Goal: Find specific page/section: Find specific page/section

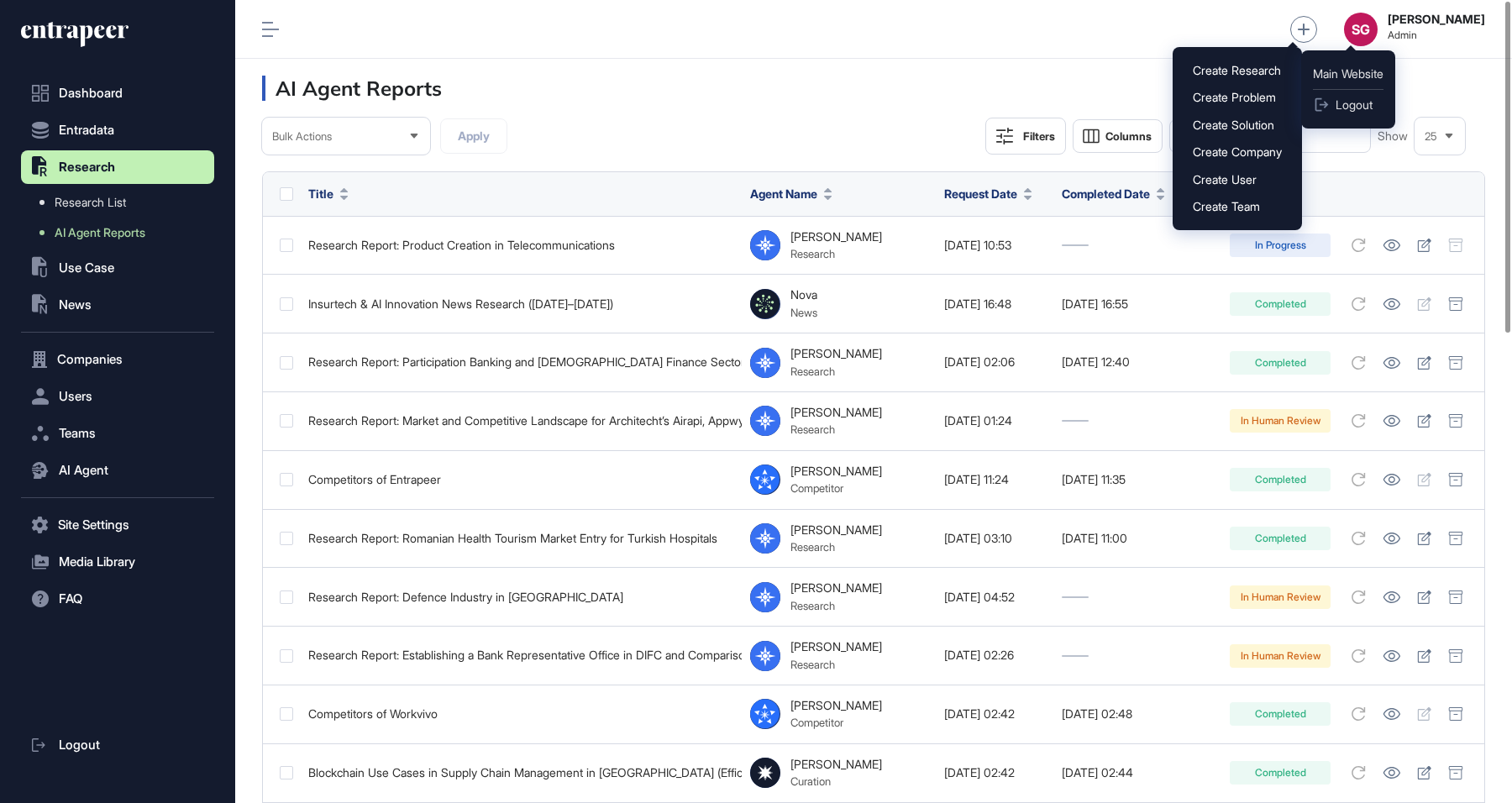
scroll to position [1, 1]
click at [1414, 25] on strong "[PERSON_NAME]" at bounding box center [1436, 20] width 98 height 14
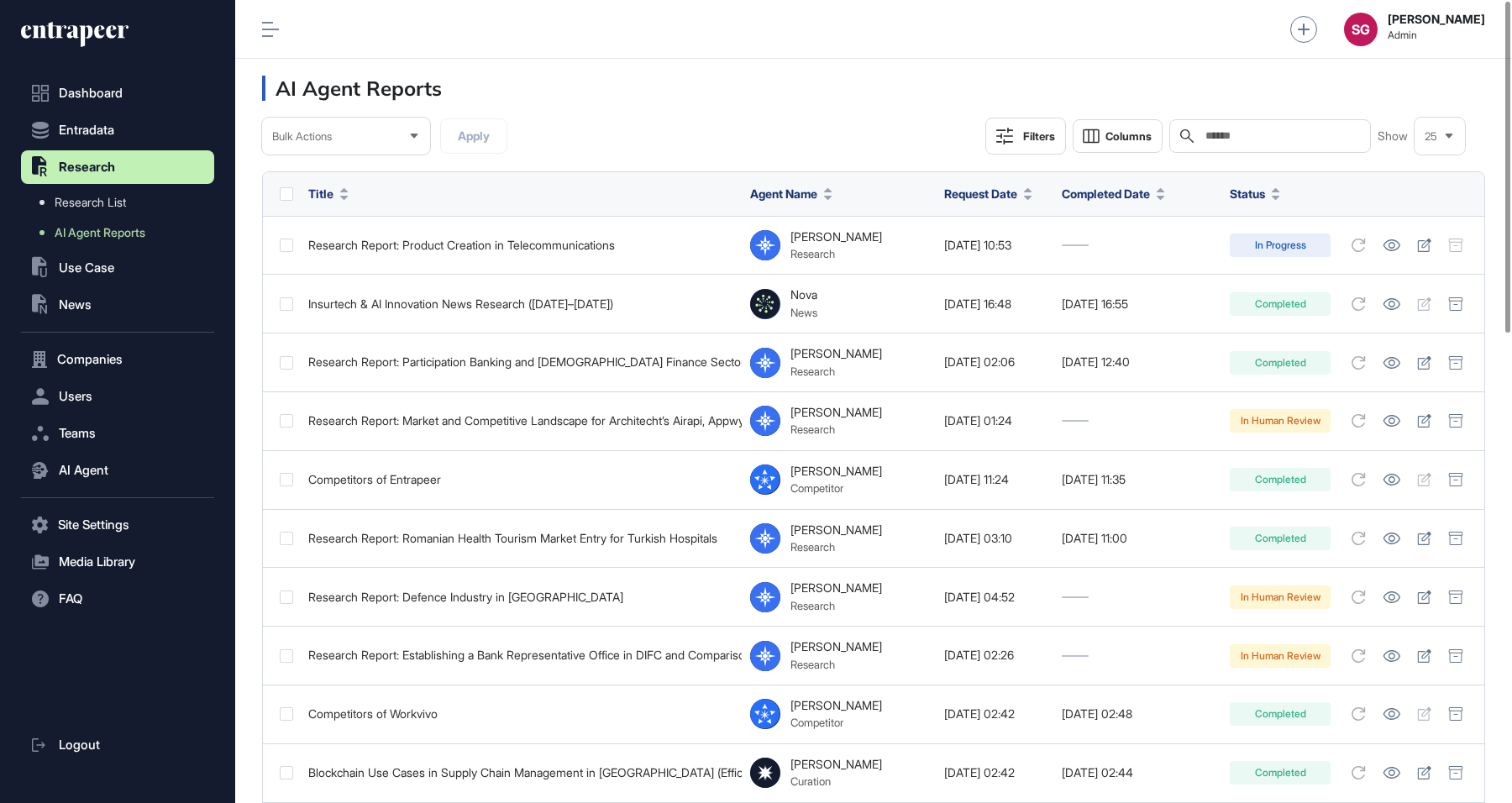
click at [98, 386] on button "Users" at bounding box center [117, 396] width 193 height 33
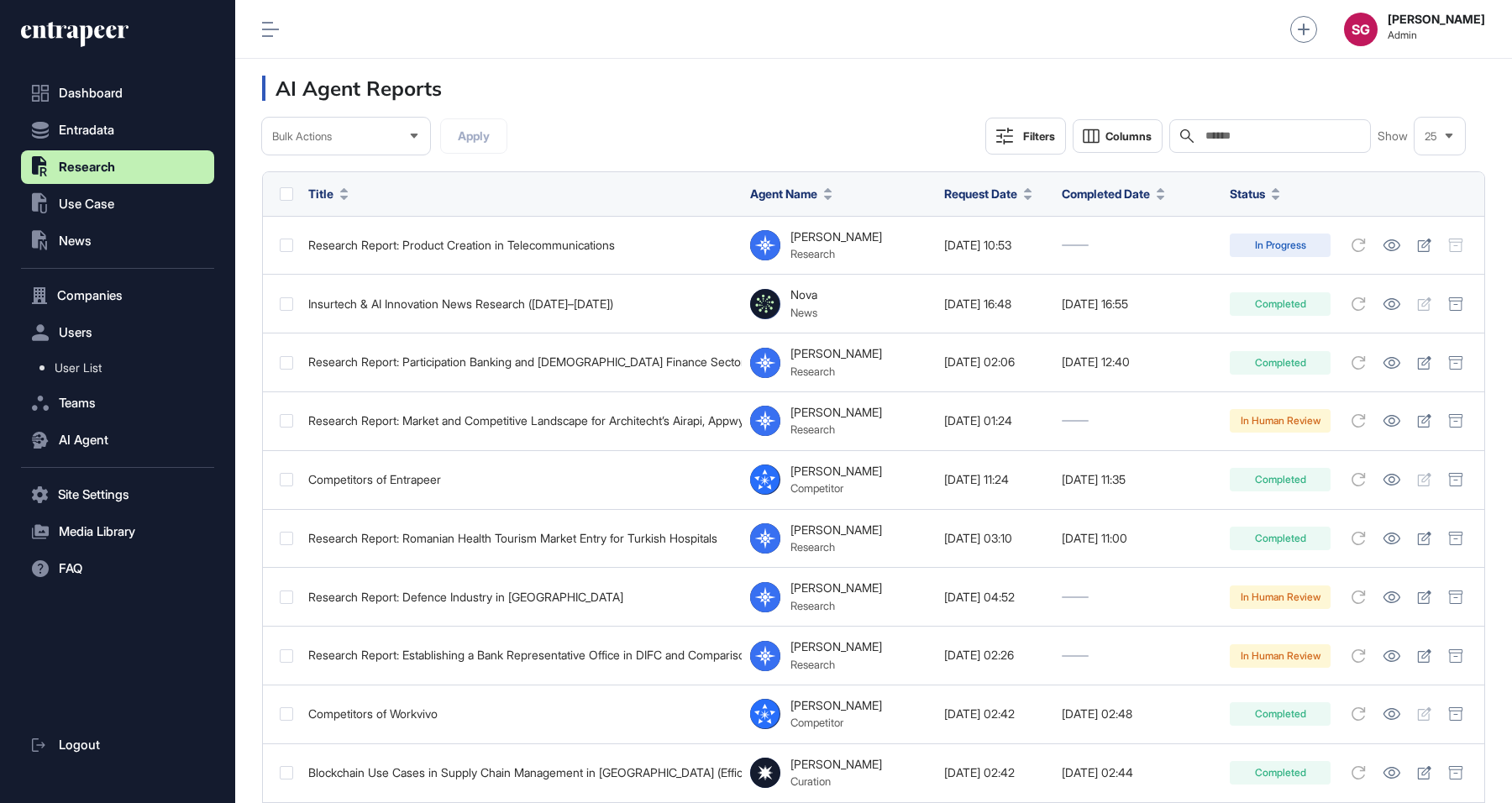
click at [110, 365] on link "User List" at bounding box center [122, 368] width 185 height 31
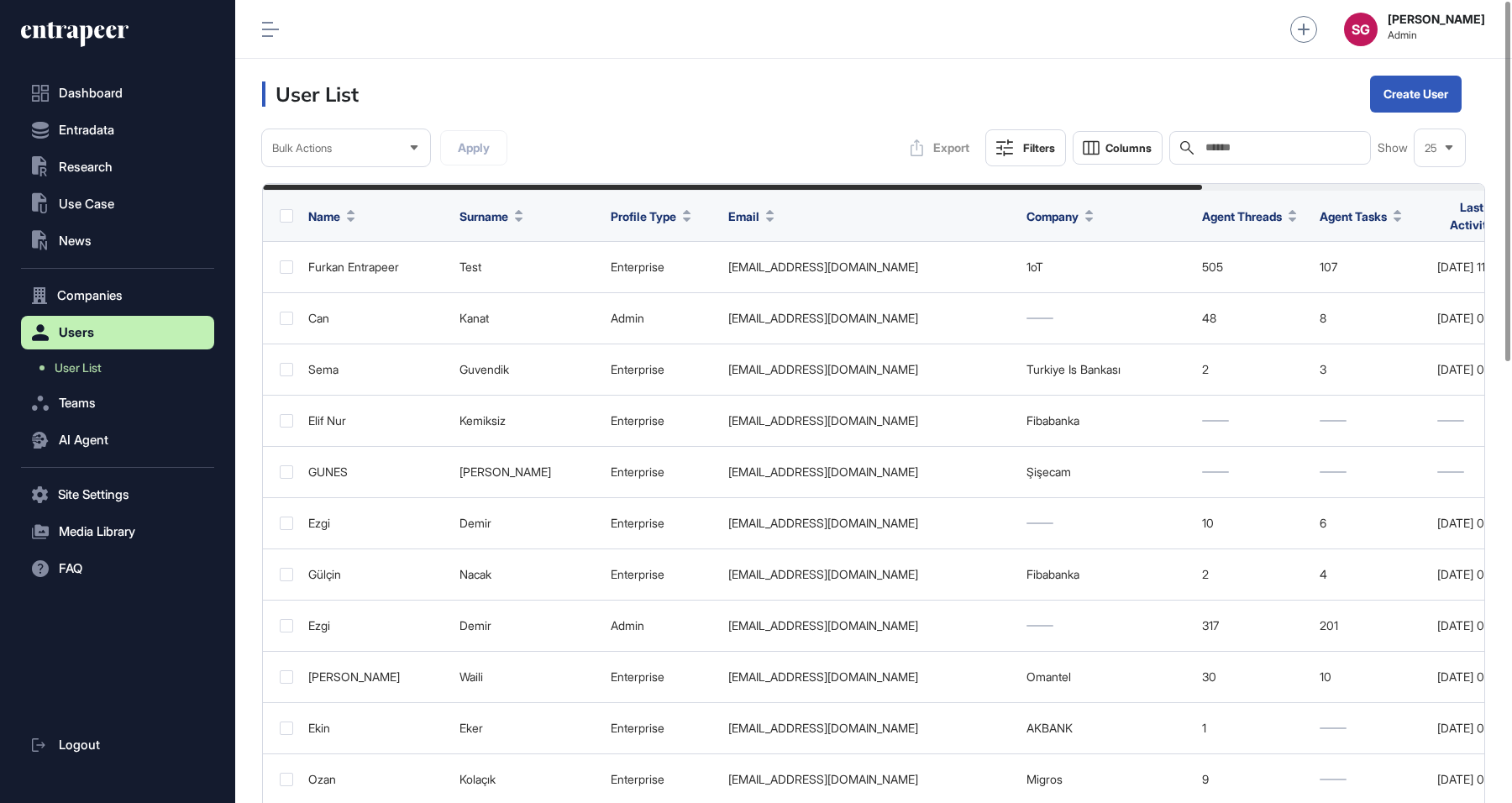
scroll to position [803, 1277]
click at [1208, 139] on div "Search" at bounding box center [1270, 147] width 202 height 33
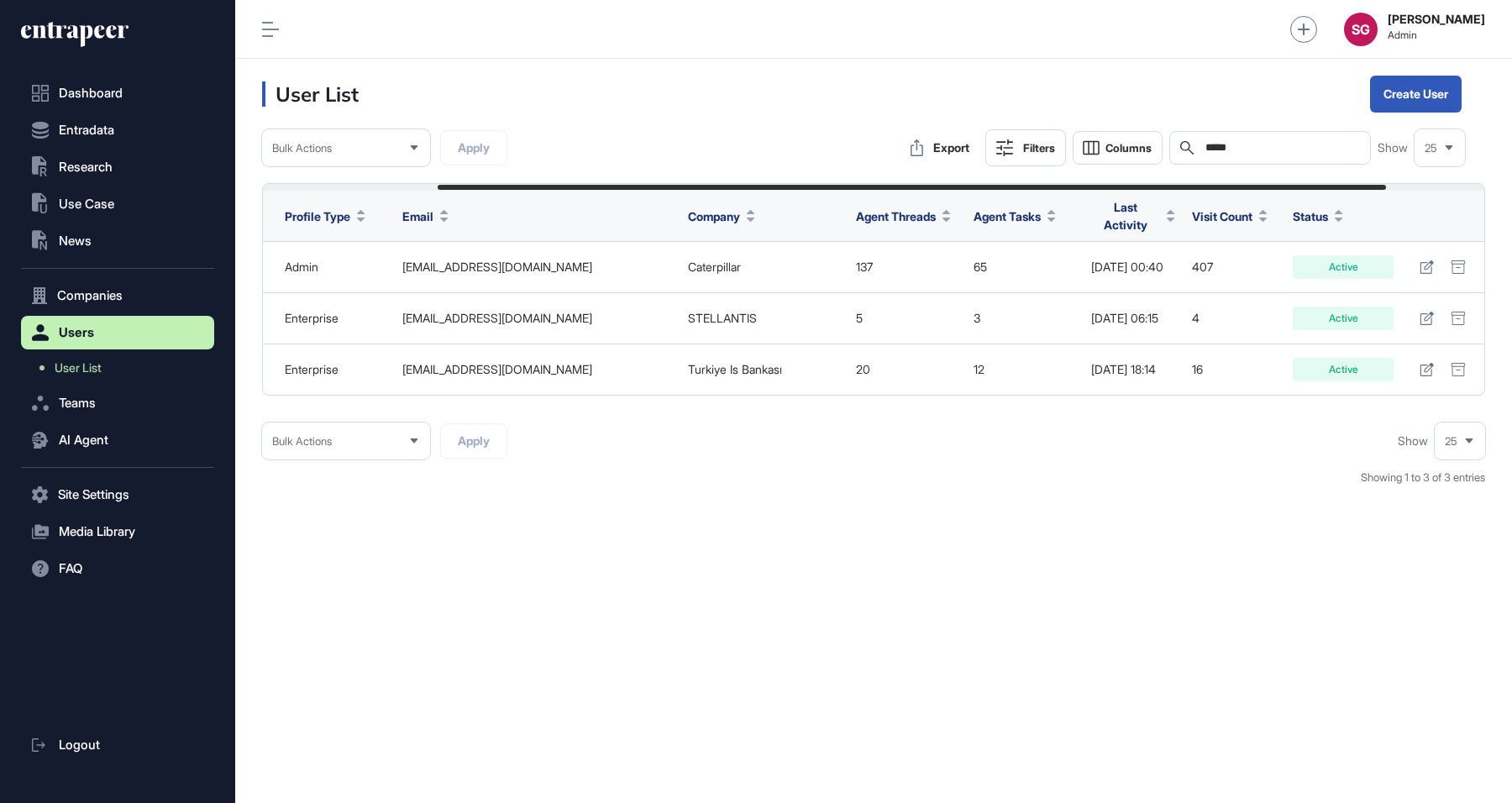
scroll to position [0, 352]
type input "*****"
click at [1421, 263] on icon at bounding box center [1427, 267] width 14 height 14
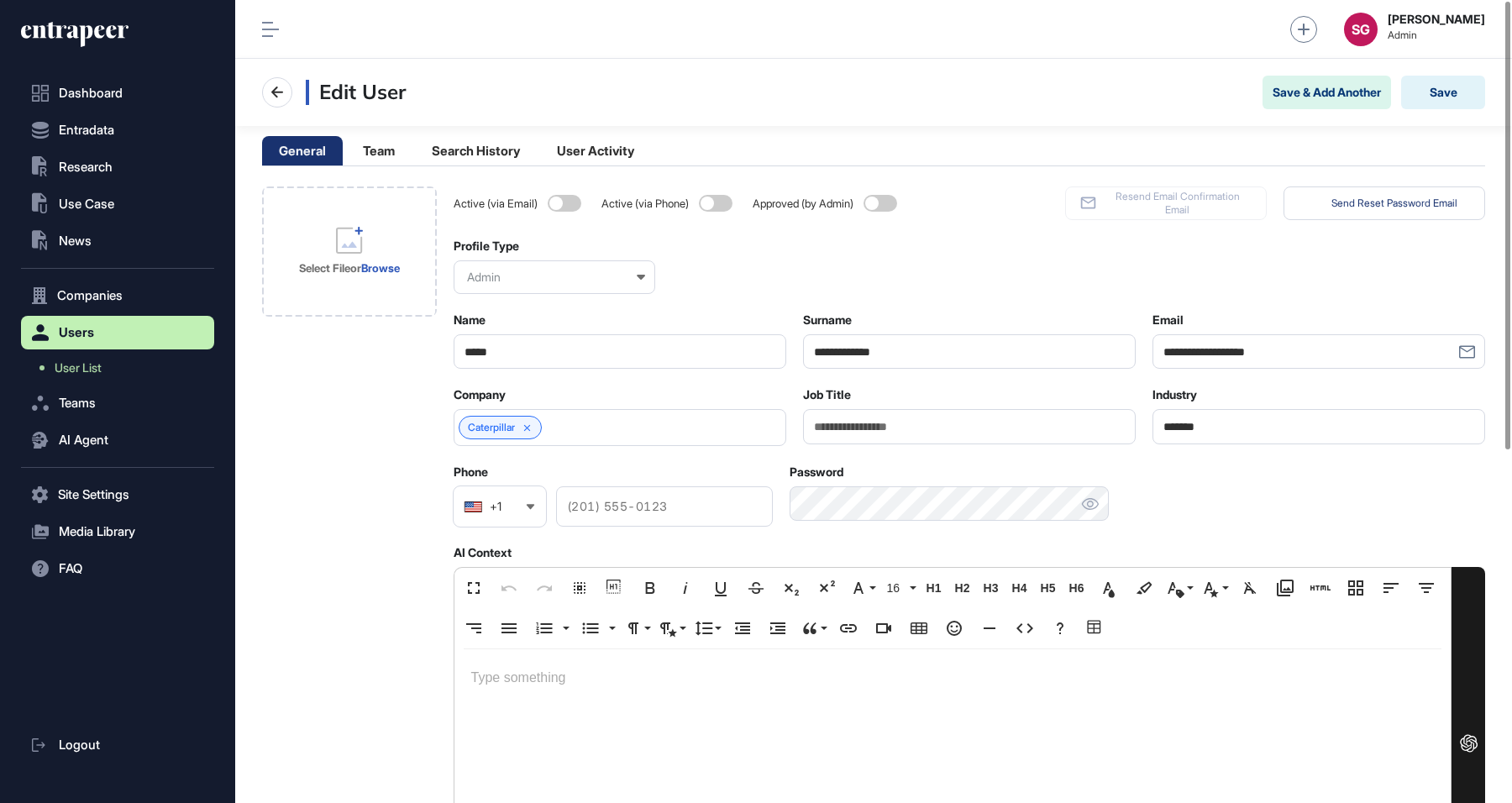
scroll to position [803, 1277]
